Goal: Check status: Check status

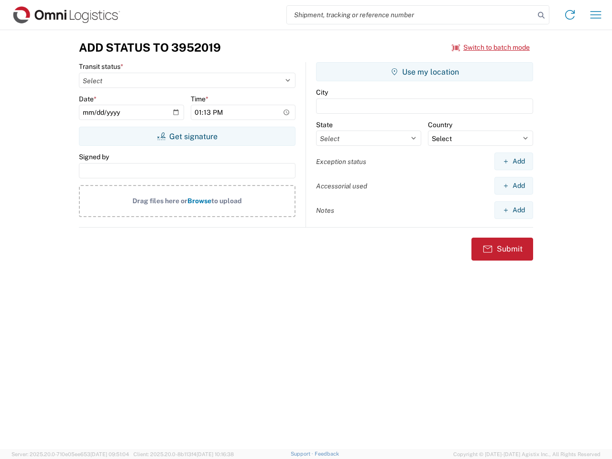
click at [410, 15] on input "search" at bounding box center [411, 15] width 248 height 18
click at [541, 15] on icon at bounding box center [540, 15] width 13 height 13
click at [570, 15] on icon at bounding box center [569, 14] width 15 height 15
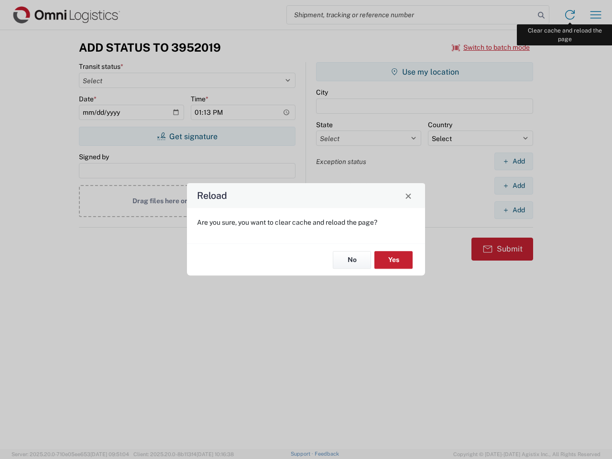
click at [595, 15] on div "Reload Are you sure, you want to clear cache and reload the page? No Yes" at bounding box center [306, 229] width 612 height 459
click at [491, 47] on div "Reload Are you sure, you want to clear cache and reload the page? No Yes" at bounding box center [306, 229] width 612 height 459
click at [187, 136] on div "Reload Are you sure, you want to clear cache and reload the page? No Yes" at bounding box center [306, 229] width 612 height 459
click at [424, 72] on div "Reload Are you sure, you want to clear cache and reload the page? No Yes" at bounding box center [306, 229] width 612 height 459
click at [513, 161] on div "Reload Are you sure, you want to clear cache and reload the page? No Yes" at bounding box center [306, 229] width 612 height 459
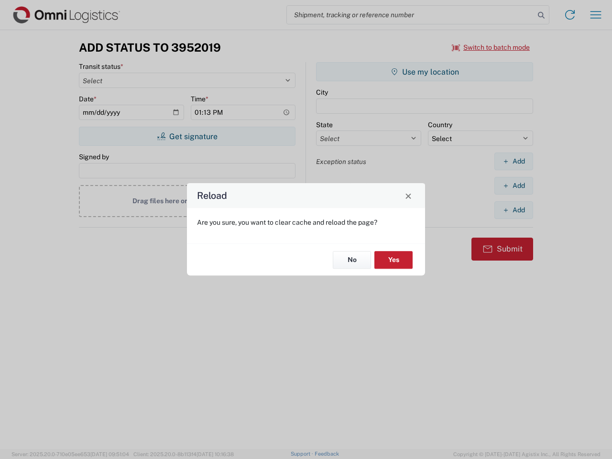
click at [513, 185] on div "Reload Are you sure, you want to clear cache and reload the page? No Yes" at bounding box center [306, 229] width 612 height 459
click at [513, 210] on div "Reload Are you sure, you want to clear cache and reload the page? No Yes" at bounding box center [306, 229] width 612 height 459
